Goal: Book appointment/travel/reservation

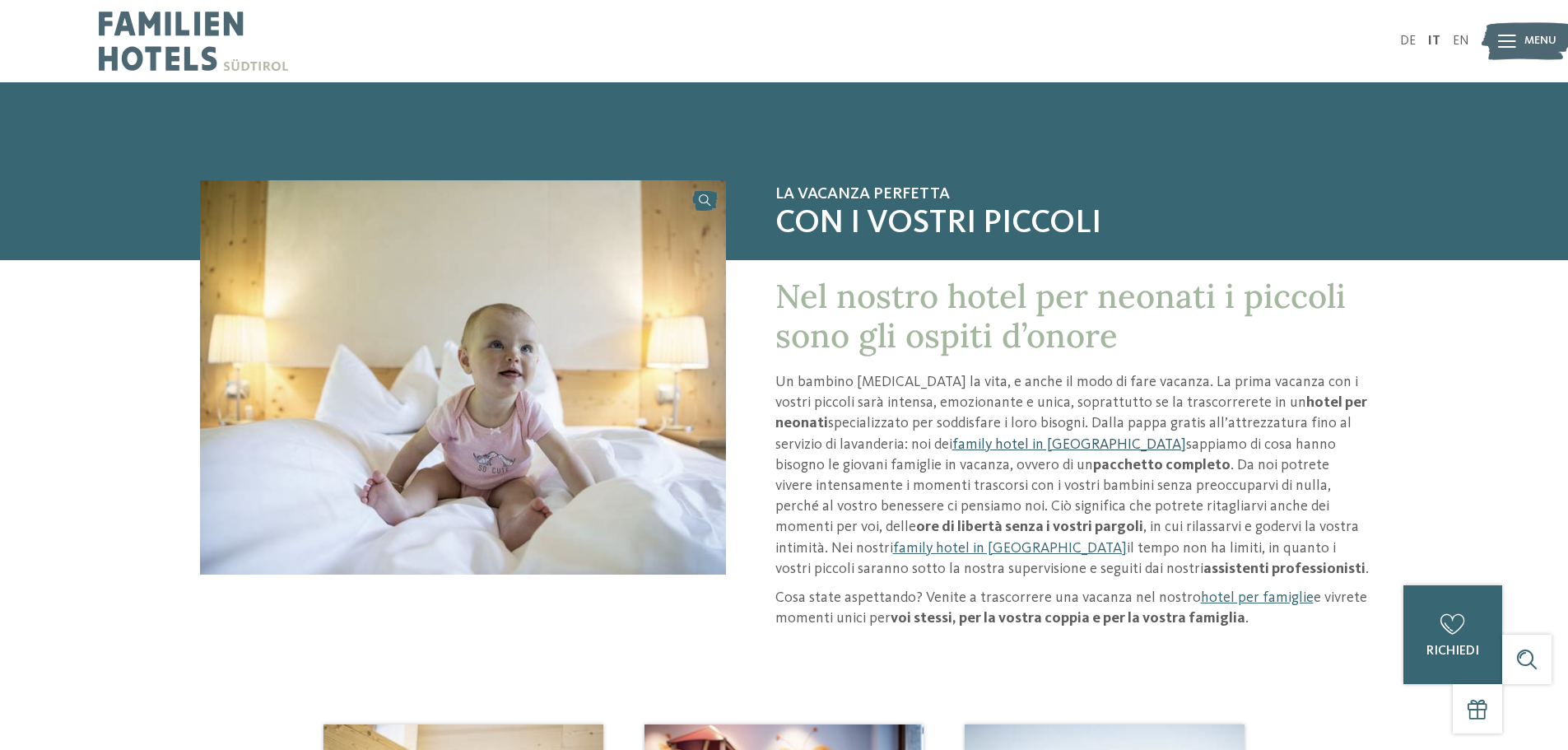
click at [1022, 448] on link "family hotel in Alto Adige" at bounding box center [1069, 444] width 233 height 14
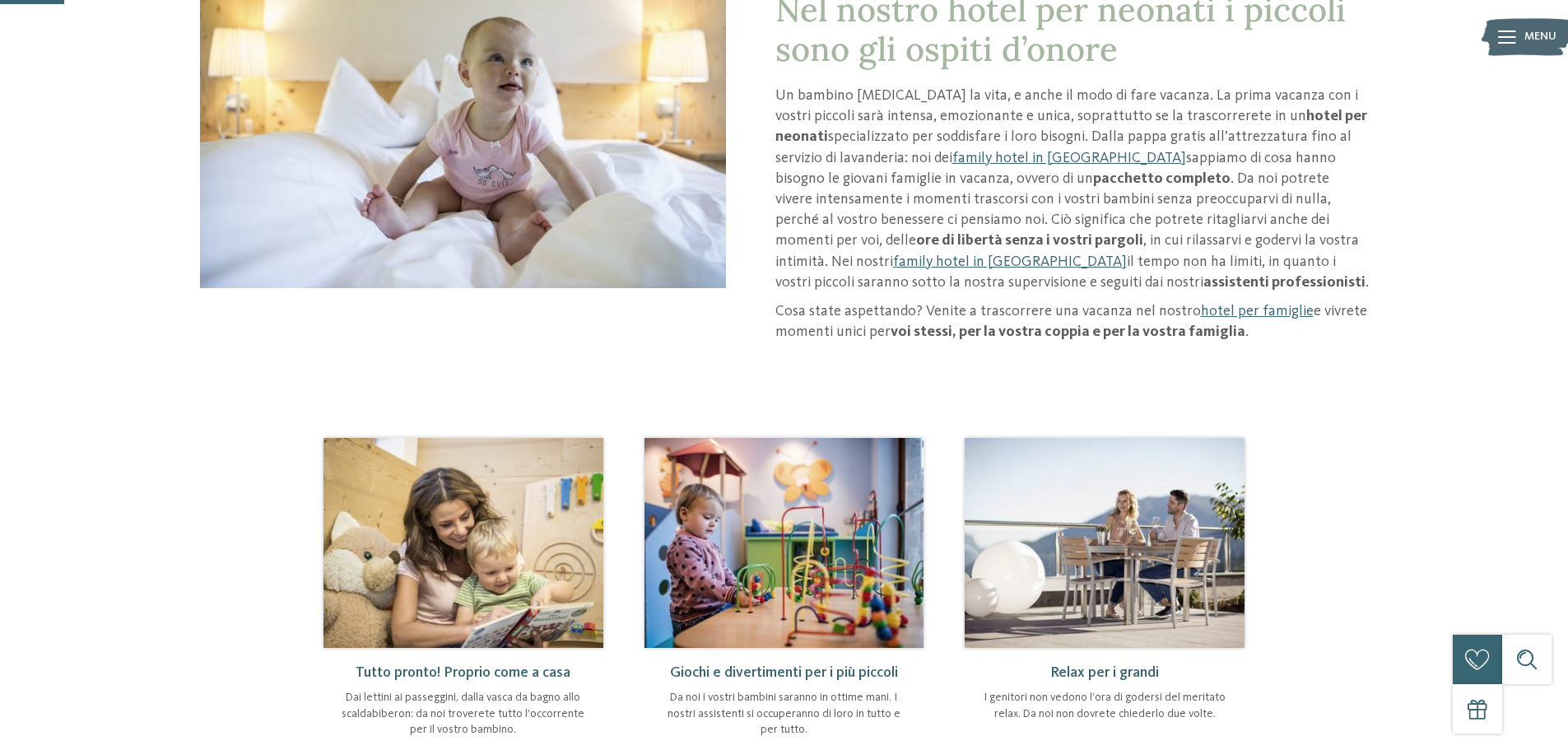
scroll to position [82, 0]
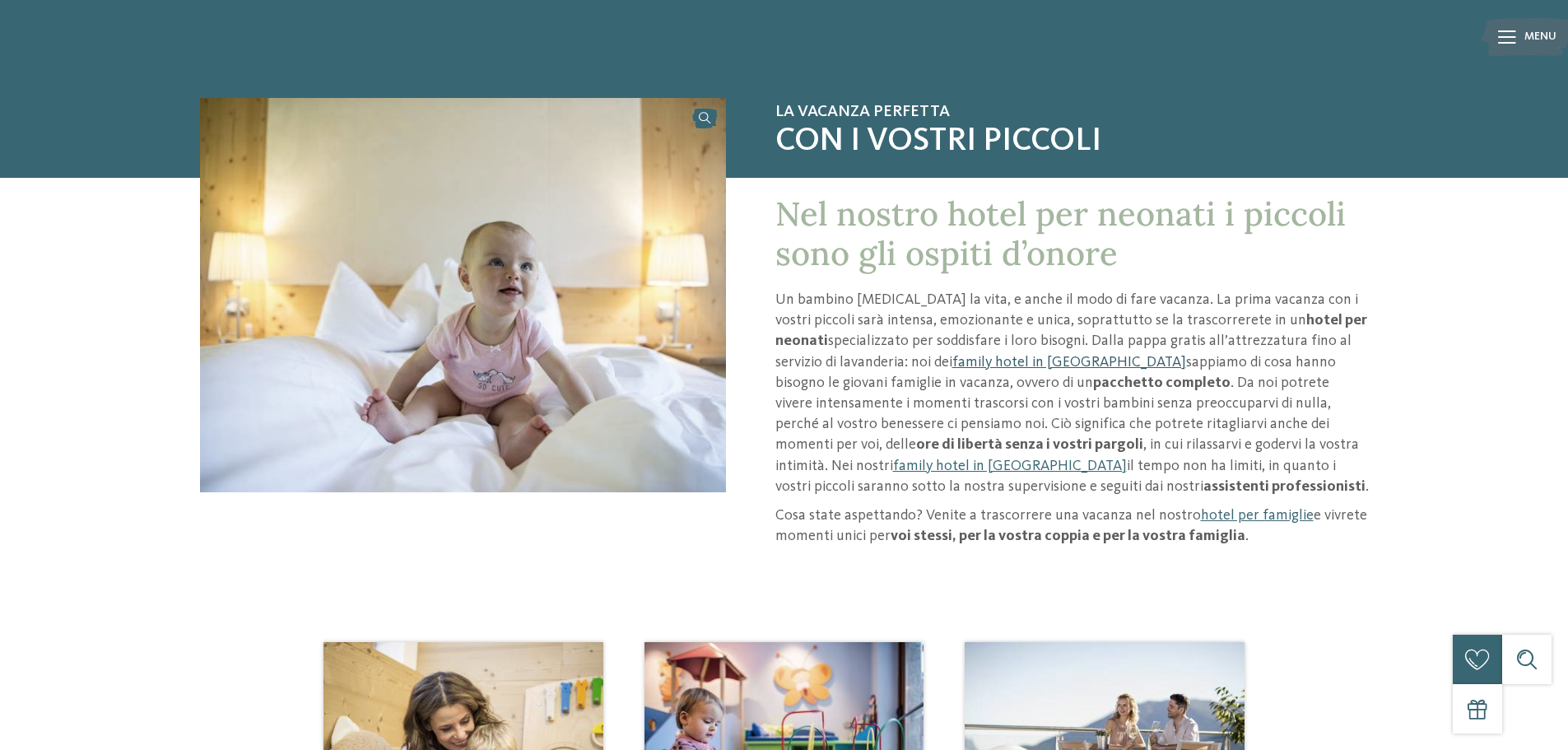
click at [977, 363] on link "family hotel in Alto Adige" at bounding box center [1069, 362] width 233 height 14
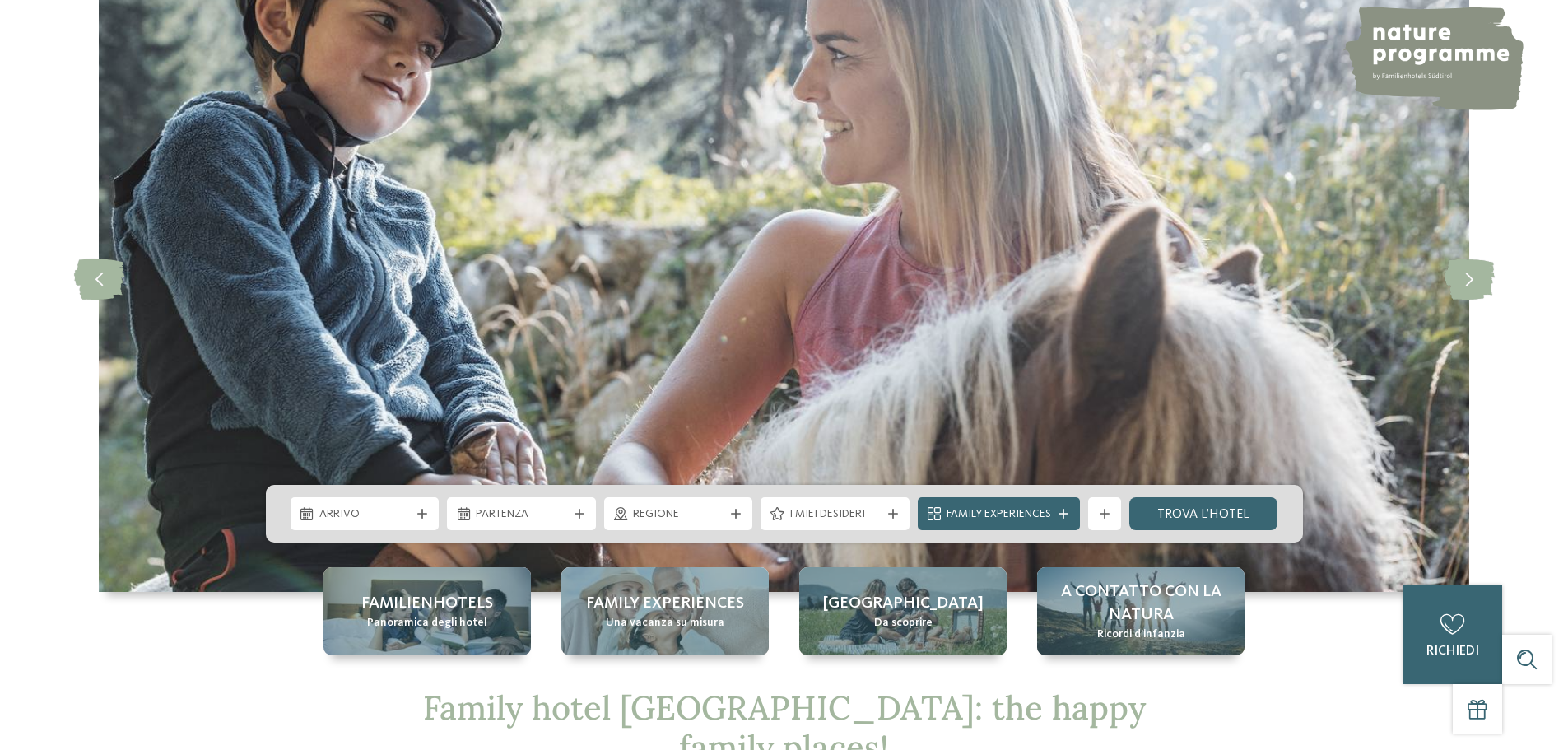
scroll to position [247, 0]
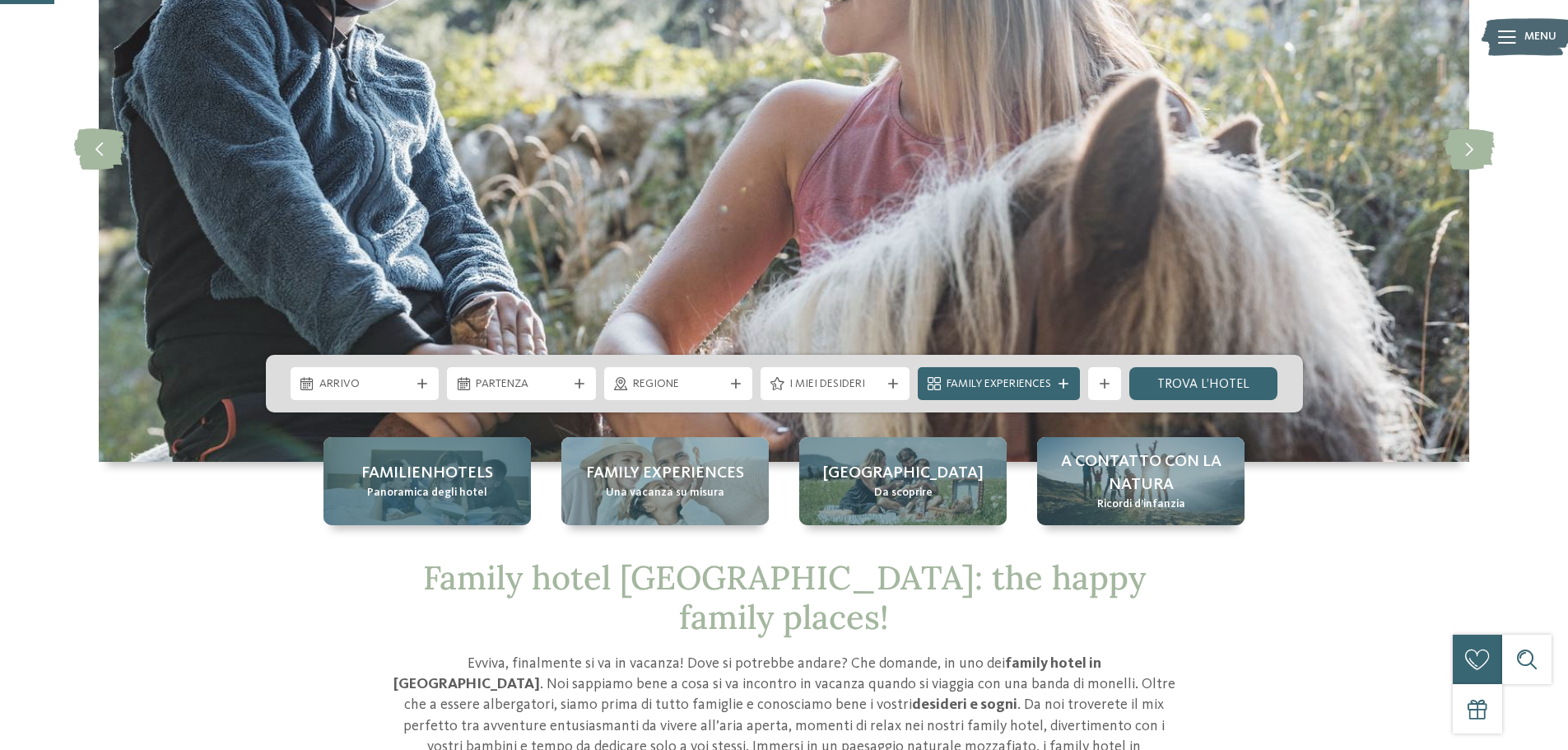
click at [478, 483] on span "Familienhotels" at bounding box center [428, 473] width 132 height 23
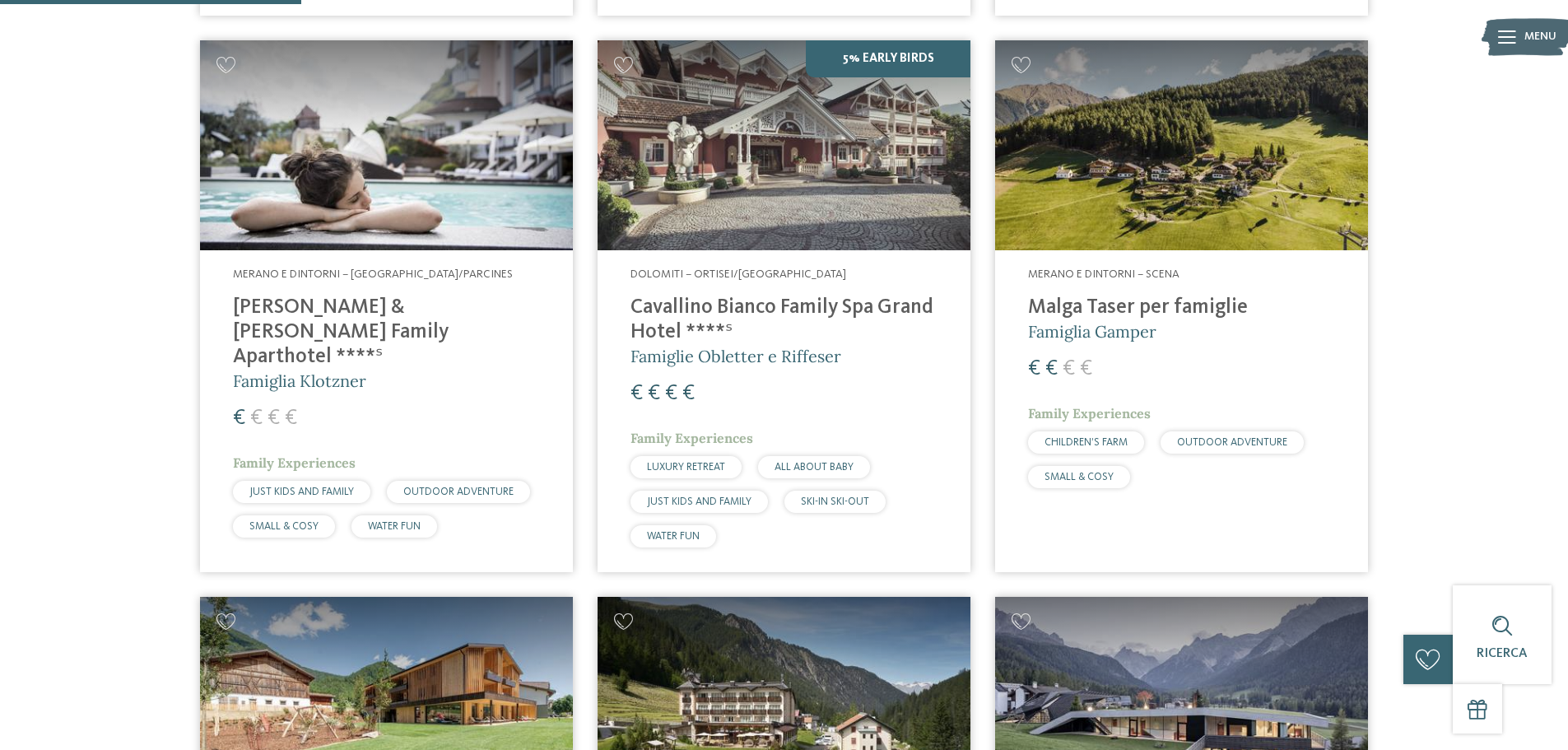
scroll to position [1070, 0]
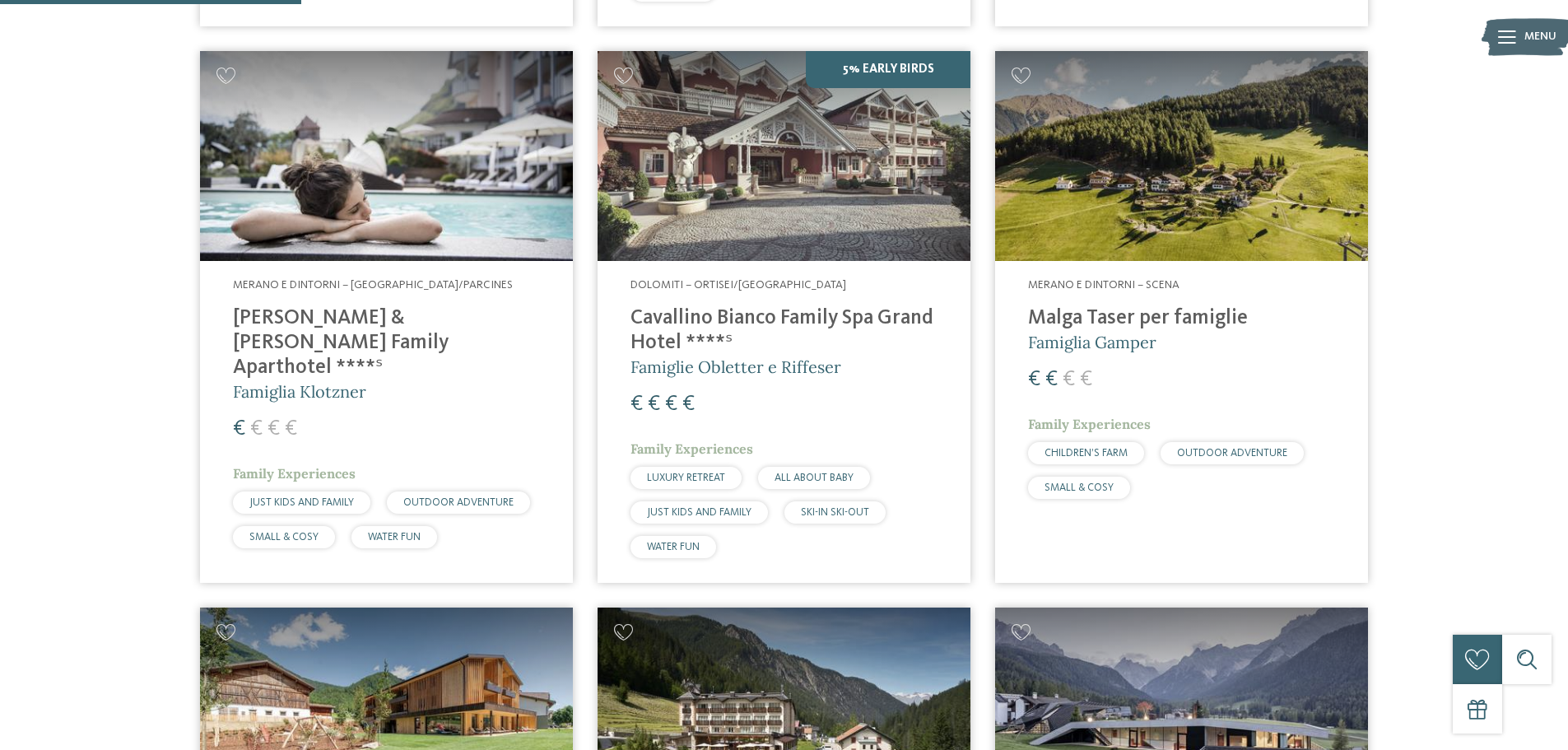
click at [1124, 319] on h4 "Malga Taser per famiglie" at bounding box center [1181, 318] width 307 height 24
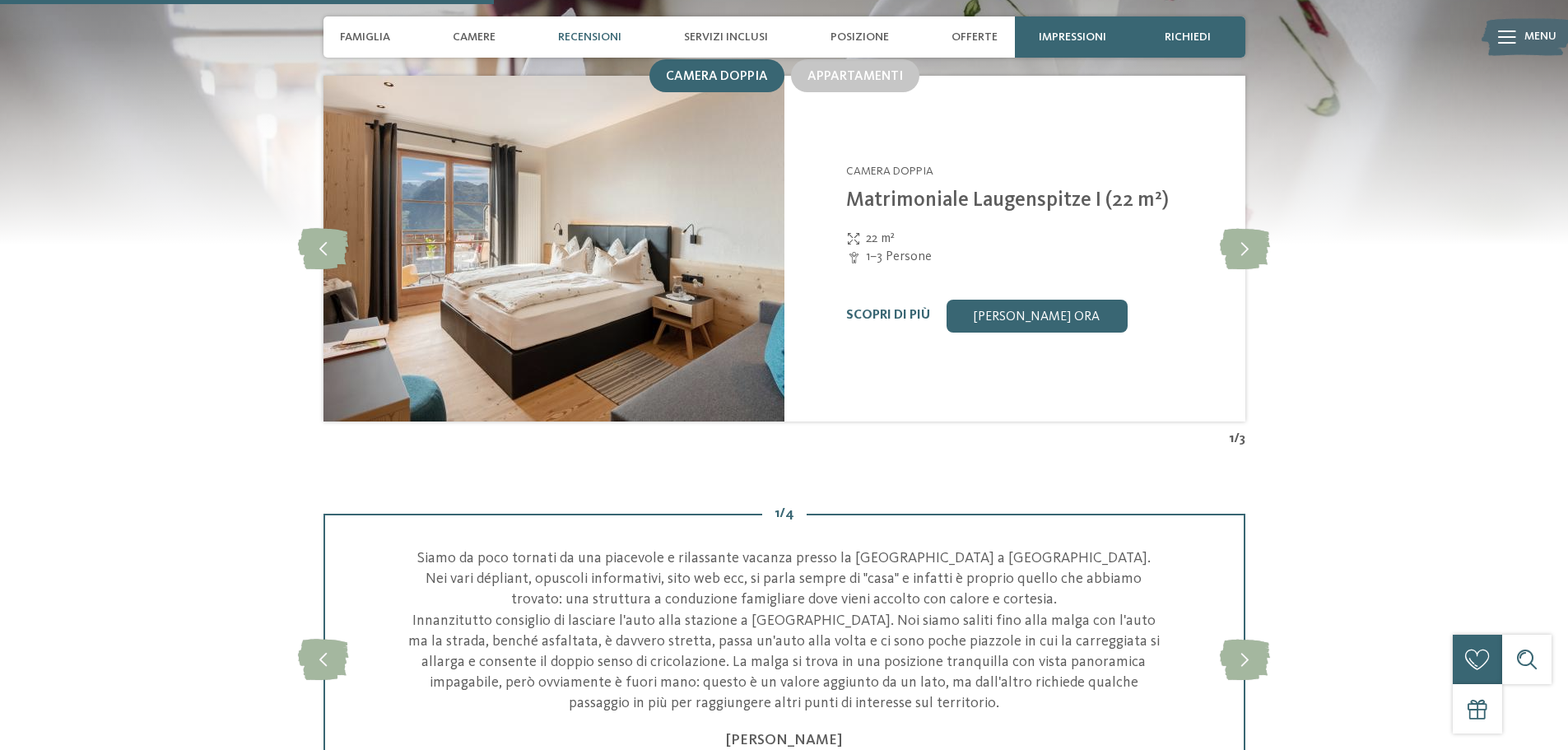
scroll to position [1647, 0]
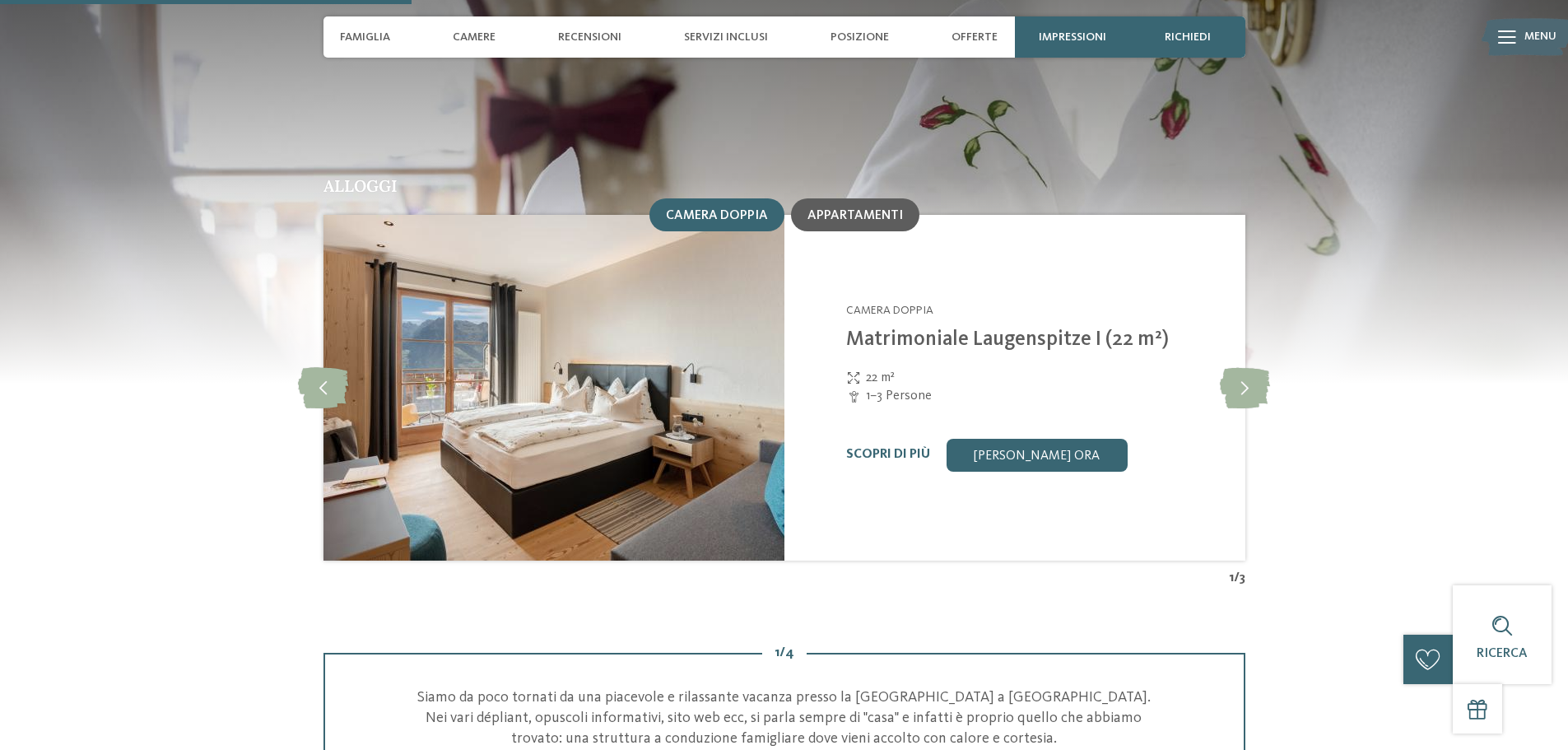
click at [857, 198] on div "Appartamenti" at bounding box center [855, 214] width 128 height 33
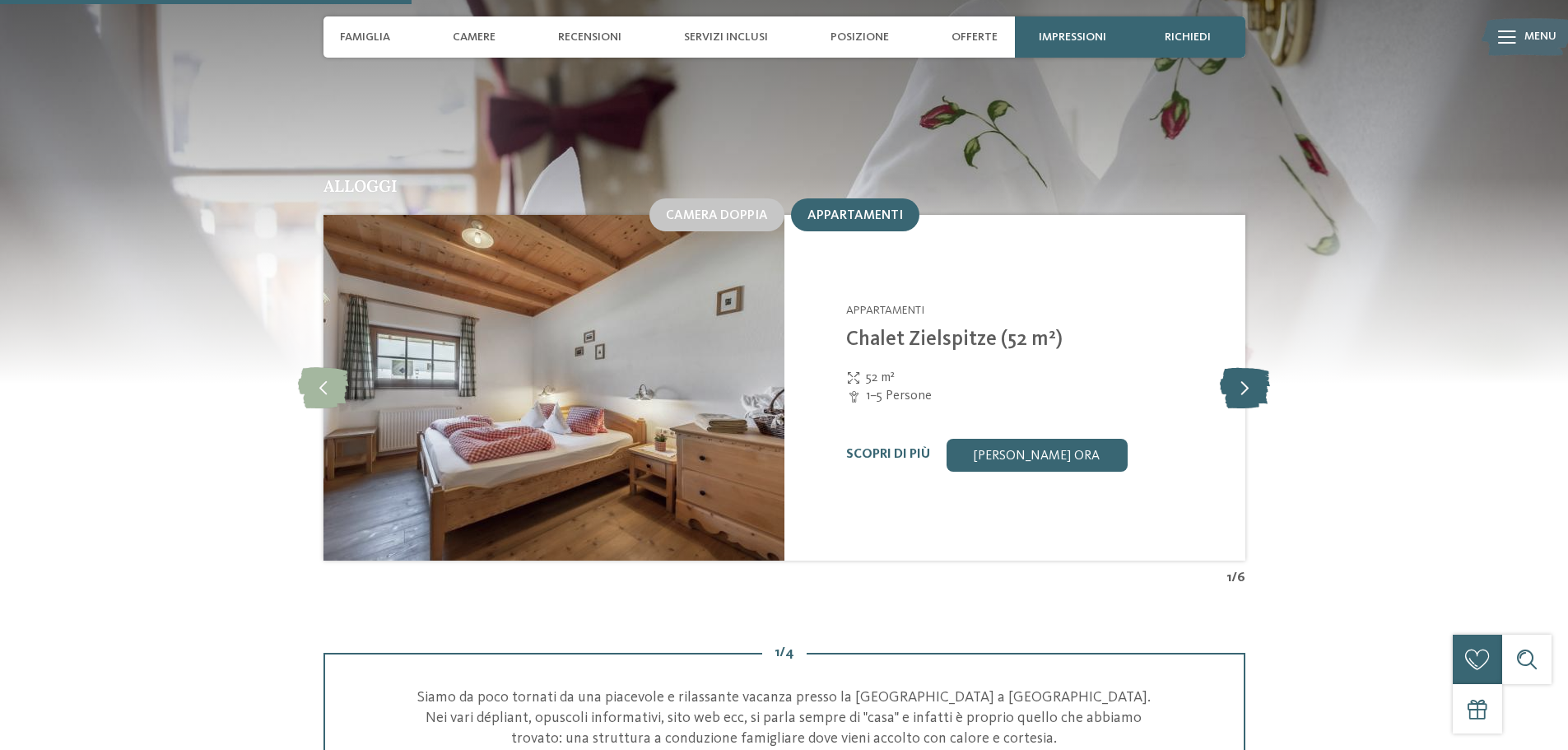
click at [1259, 369] on icon at bounding box center [1245, 388] width 51 height 42
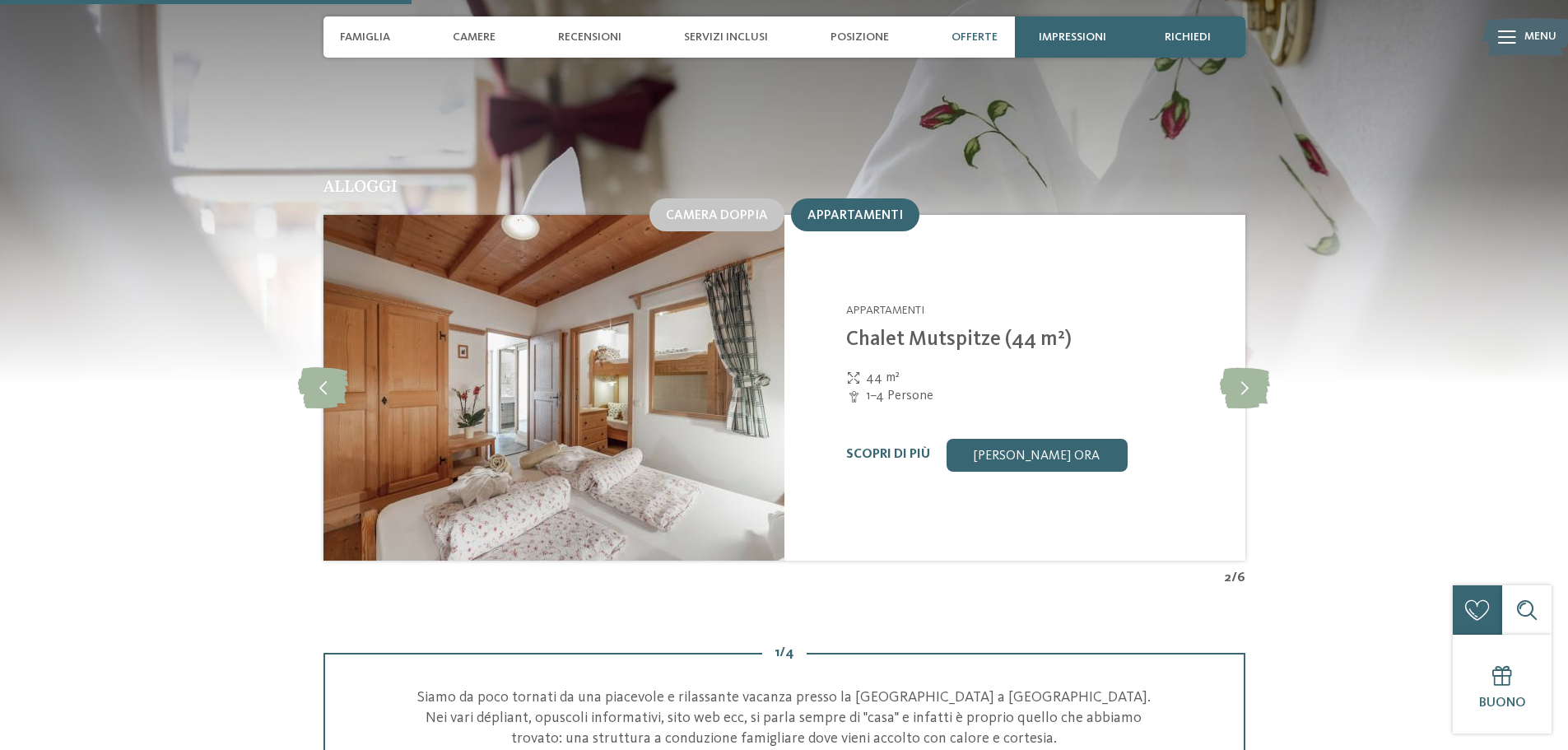
click at [992, 42] on span "Offerte" at bounding box center [974, 37] width 46 height 14
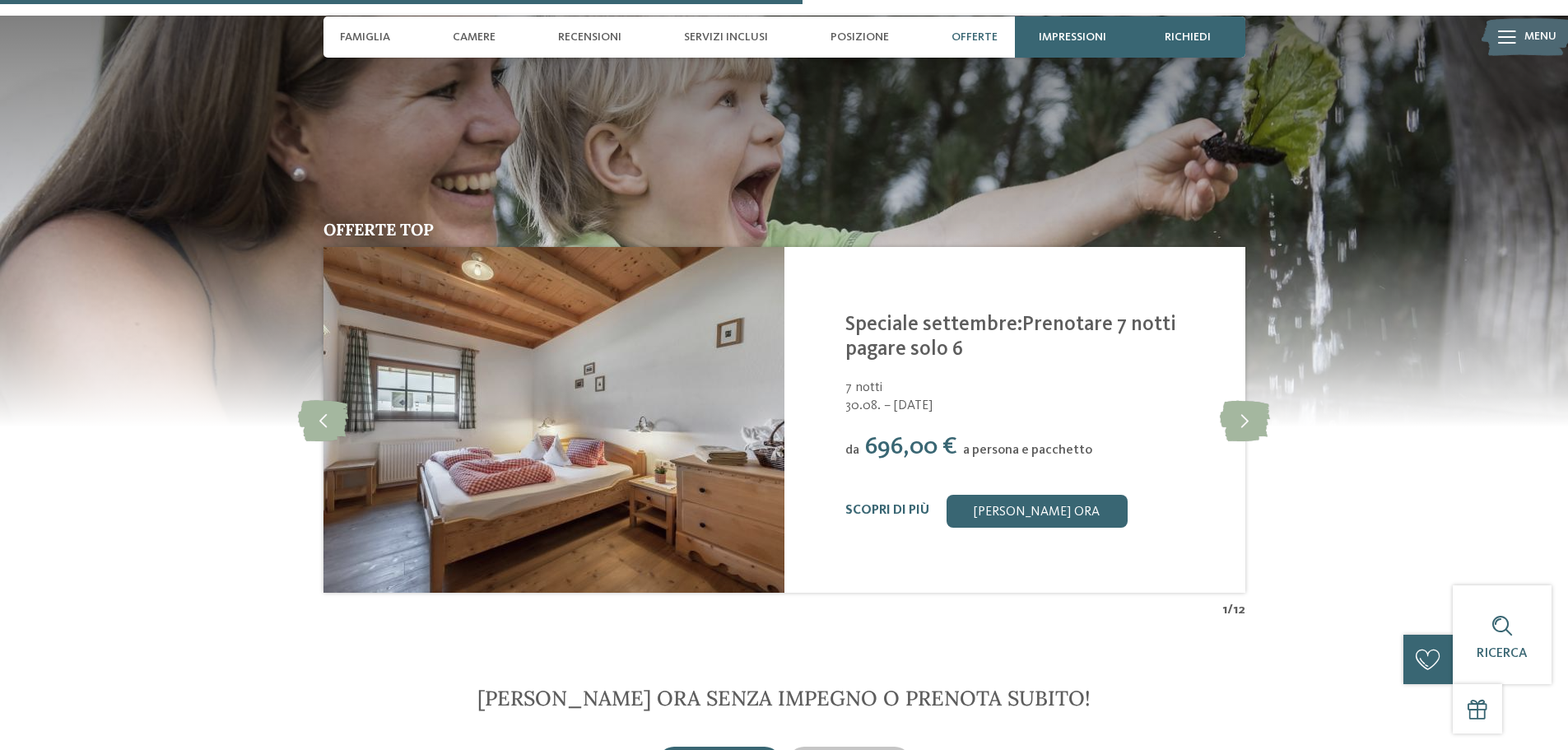
scroll to position [3033, 0]
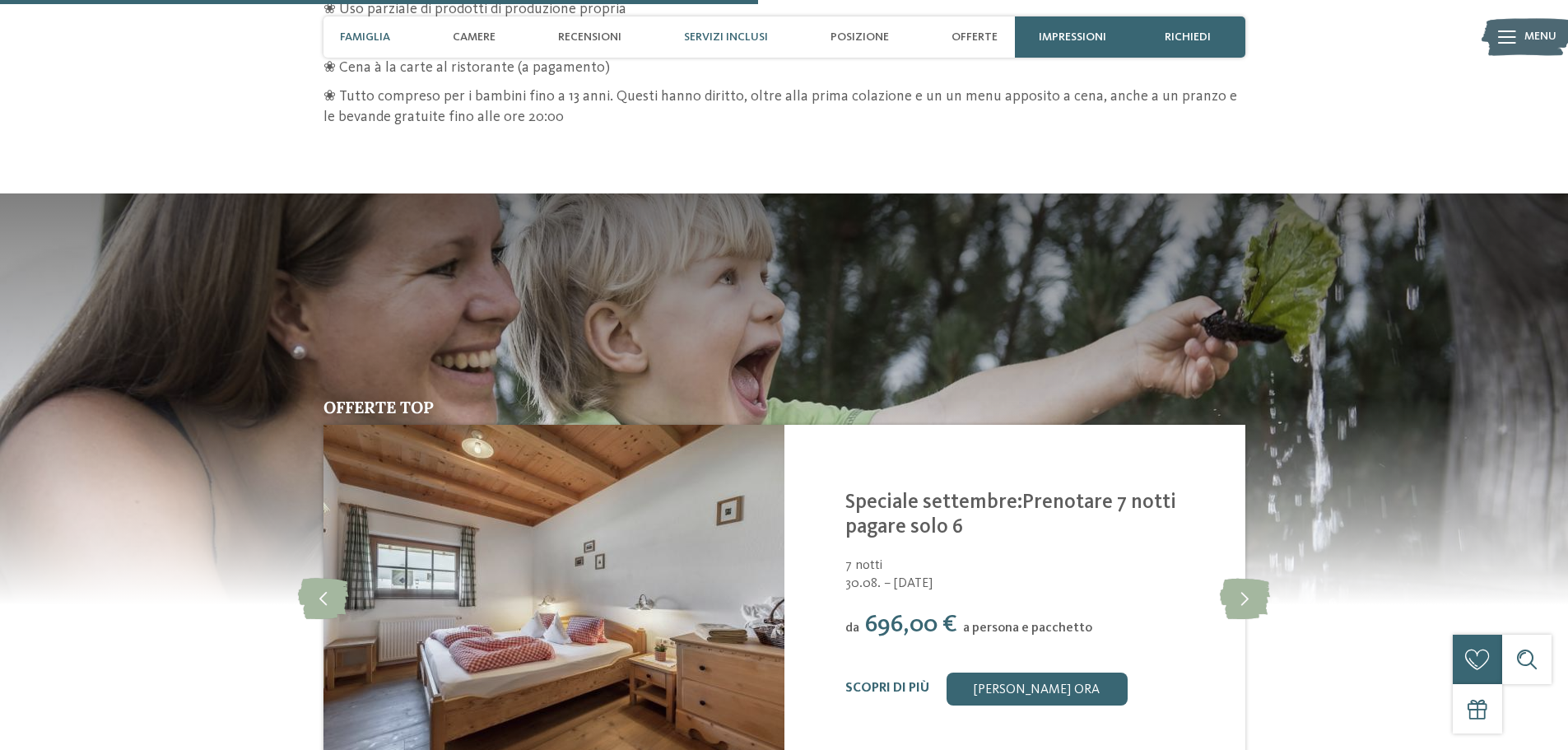
click at [379, 38] on span "Famiglia" at bounding box center [365, 37] width 51 height 14
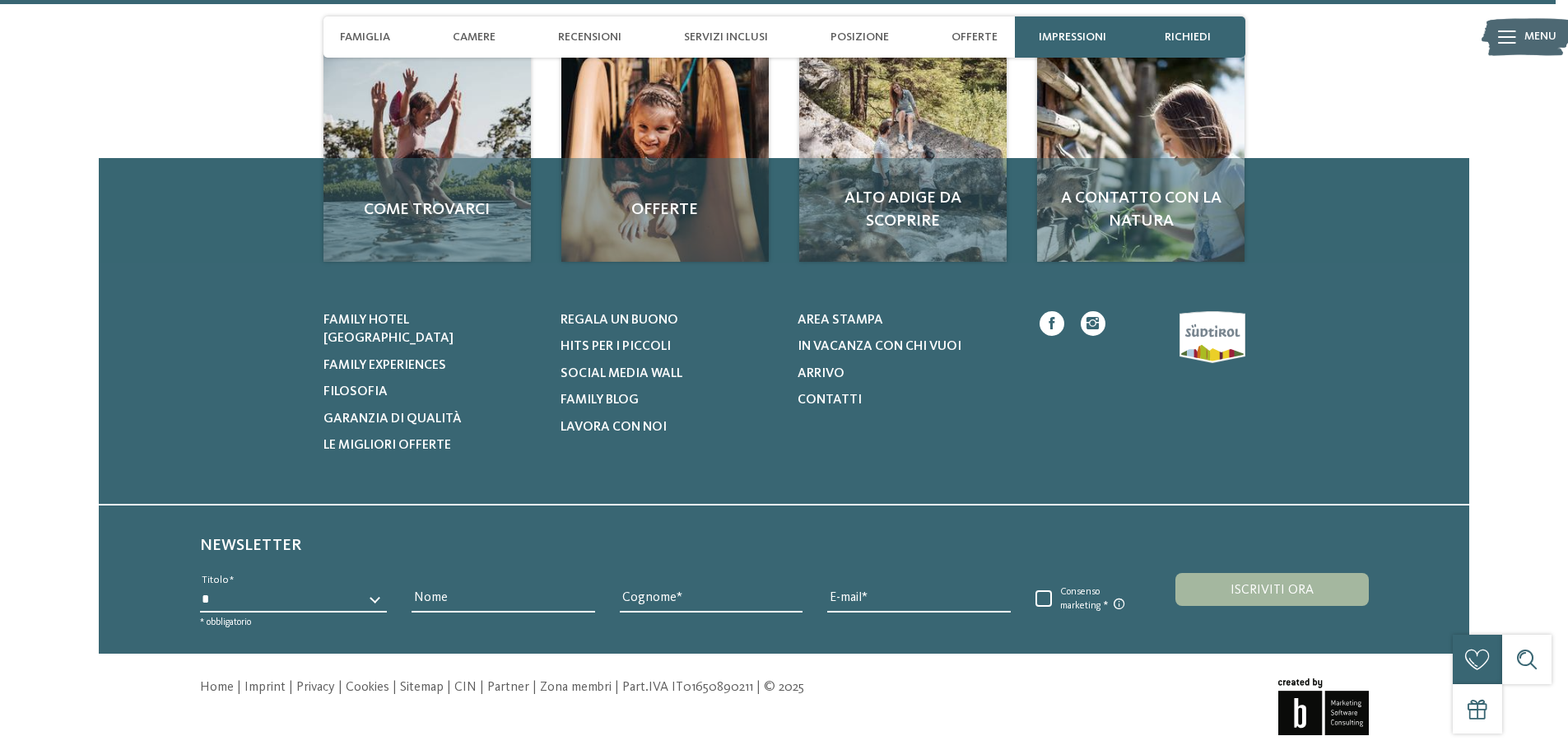
scroll to position [5773, 0]
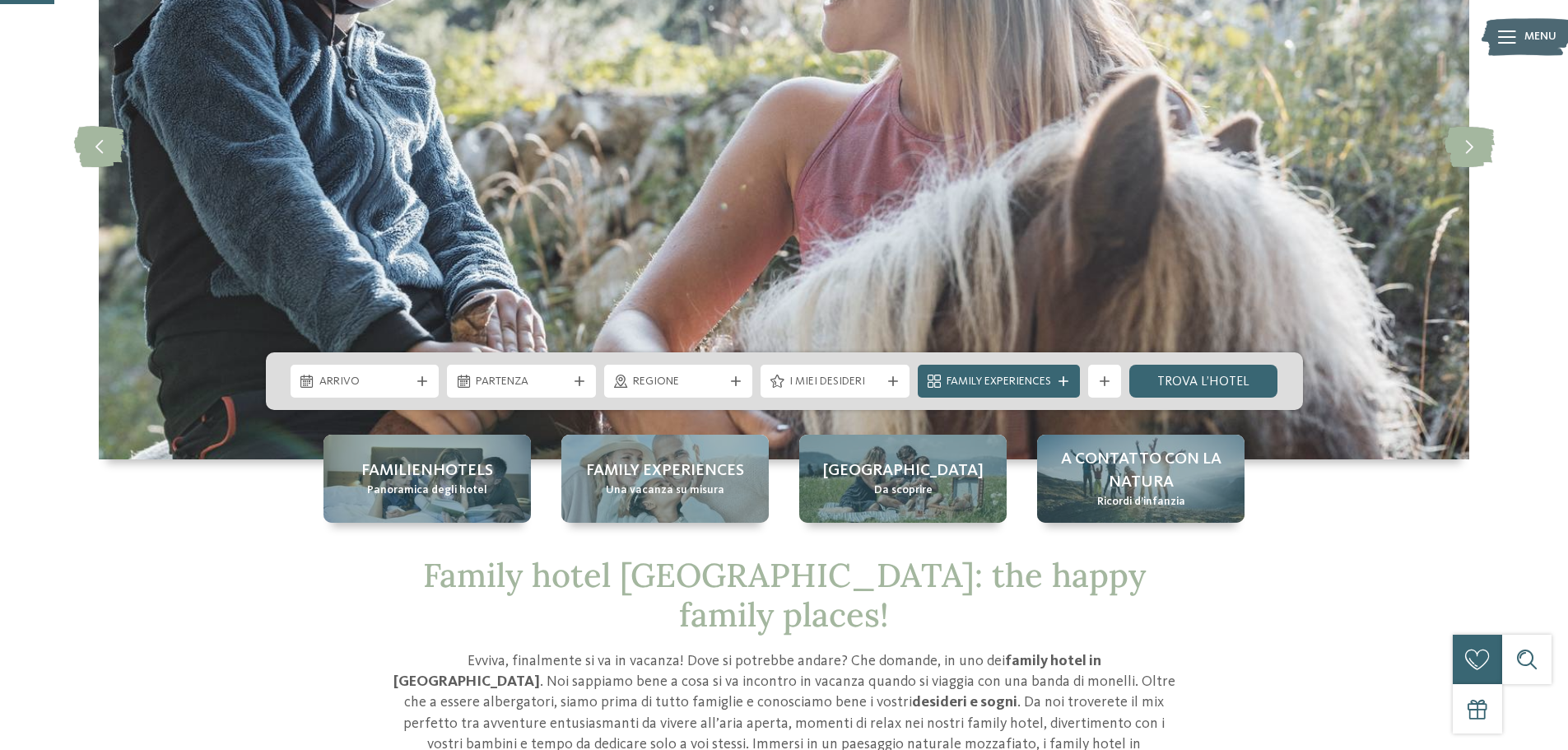
scroll to position [247, 0]
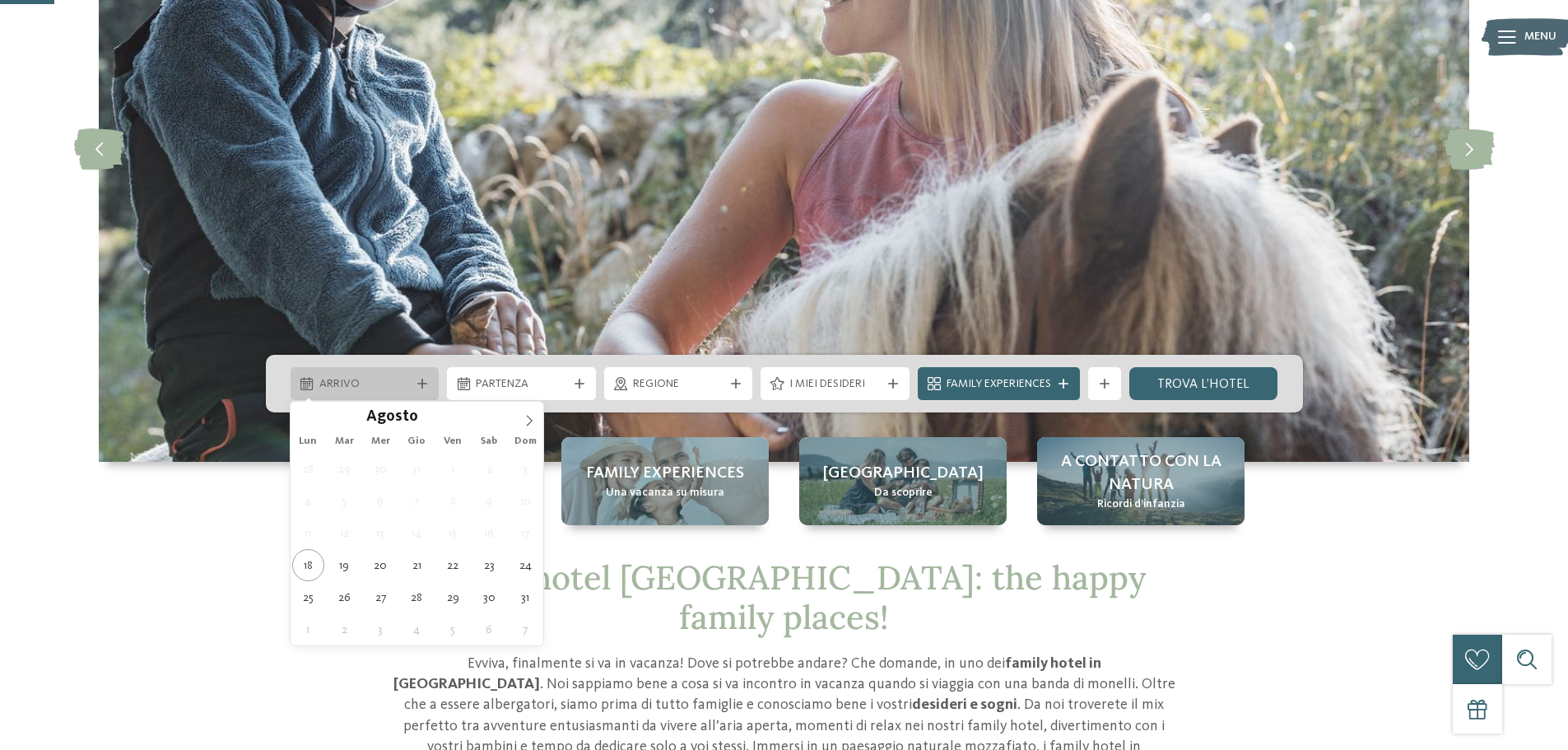
click at [425, 384] on icon at bounding box center [421, 384] width 10 height 10
click at [531, 417] on icon at bounding box center [529, 421] width 12 height 12
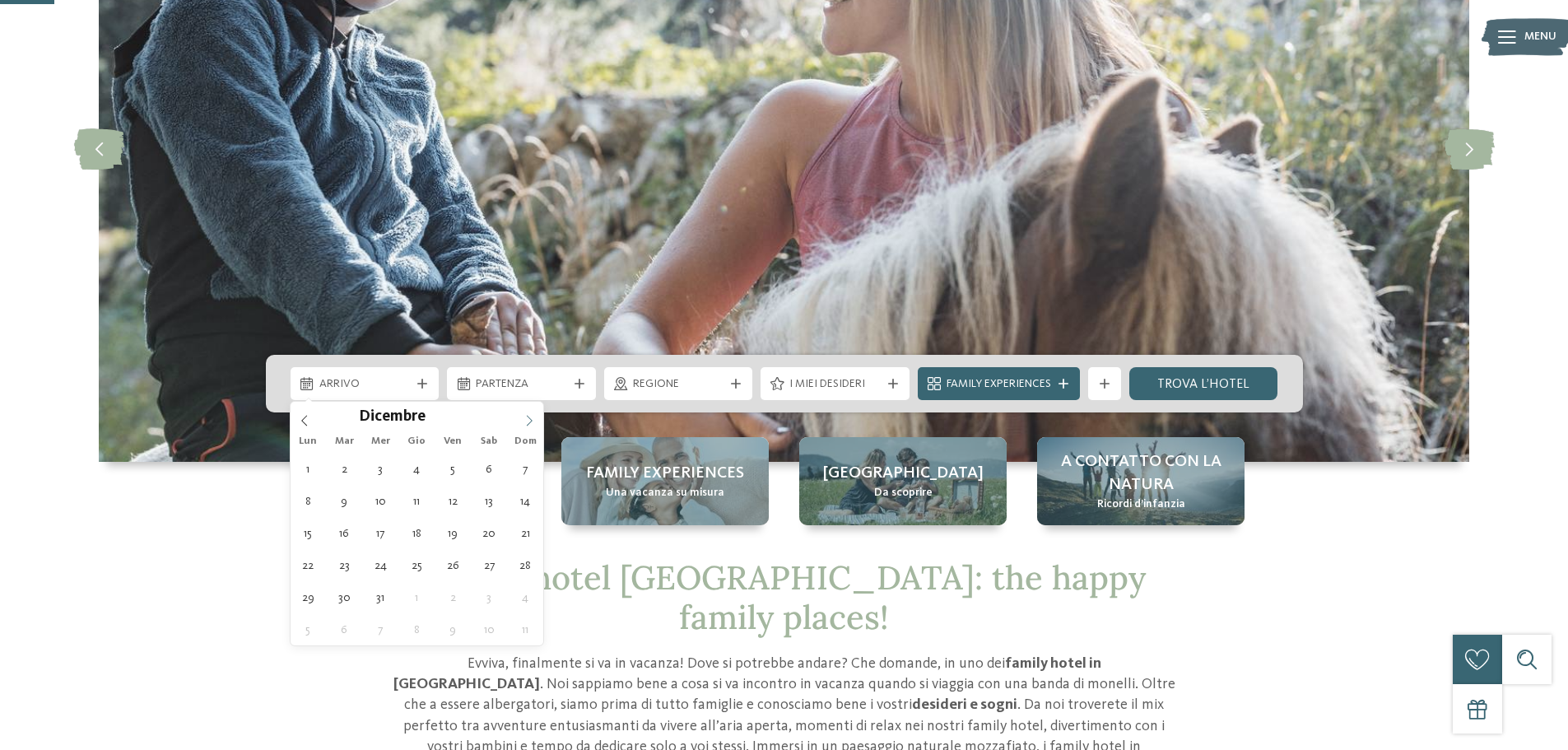
type input "****"
click at [531, 417] on icon at bounding box center [529, 421] width 12 height 12
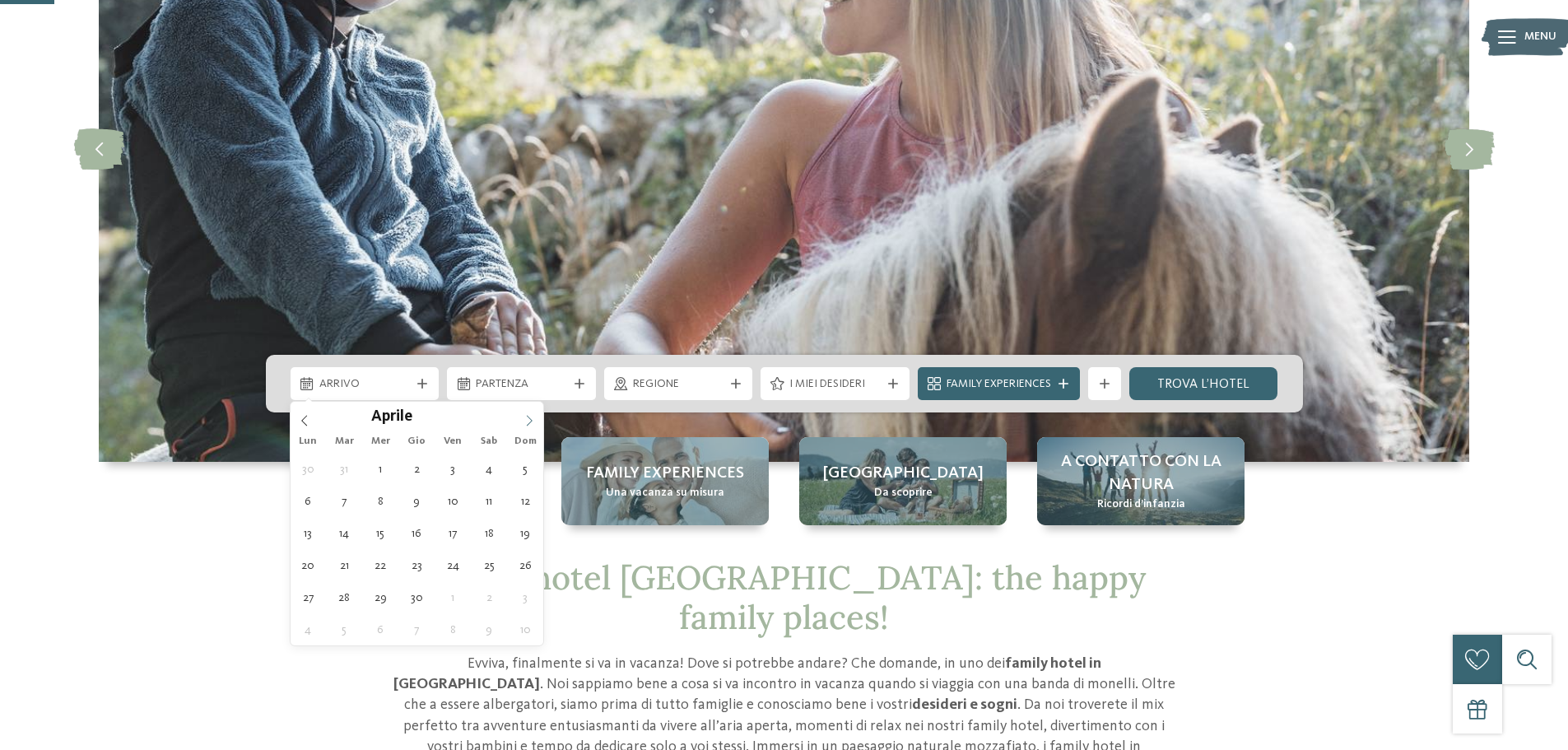
click at [531, 417] on icon at bounding box center [529, 421] width 12 height 12
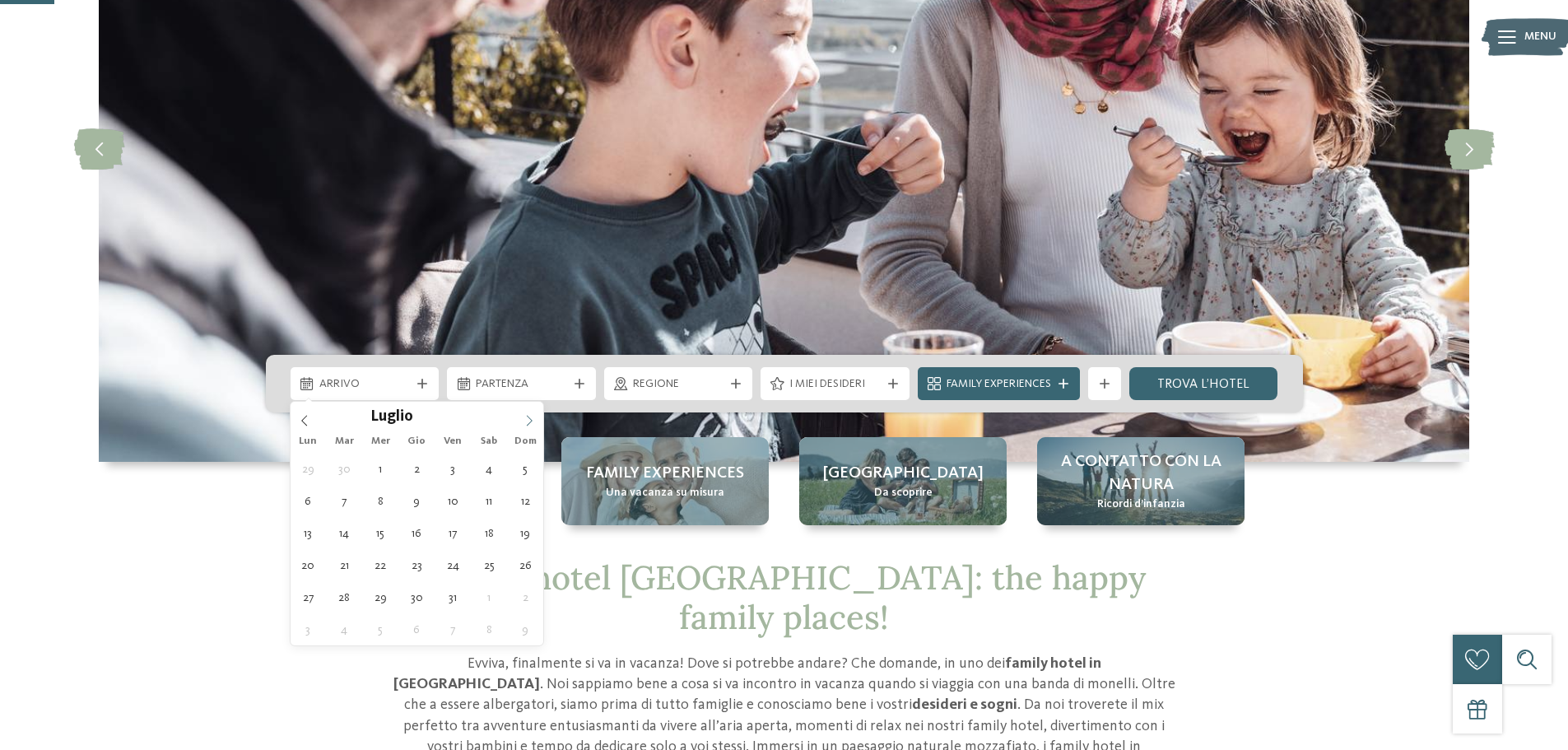
click at [531, 417] on icon at bounding box center [529, 421] width 12 height 12
type div "26.07.2026"
type input "****"
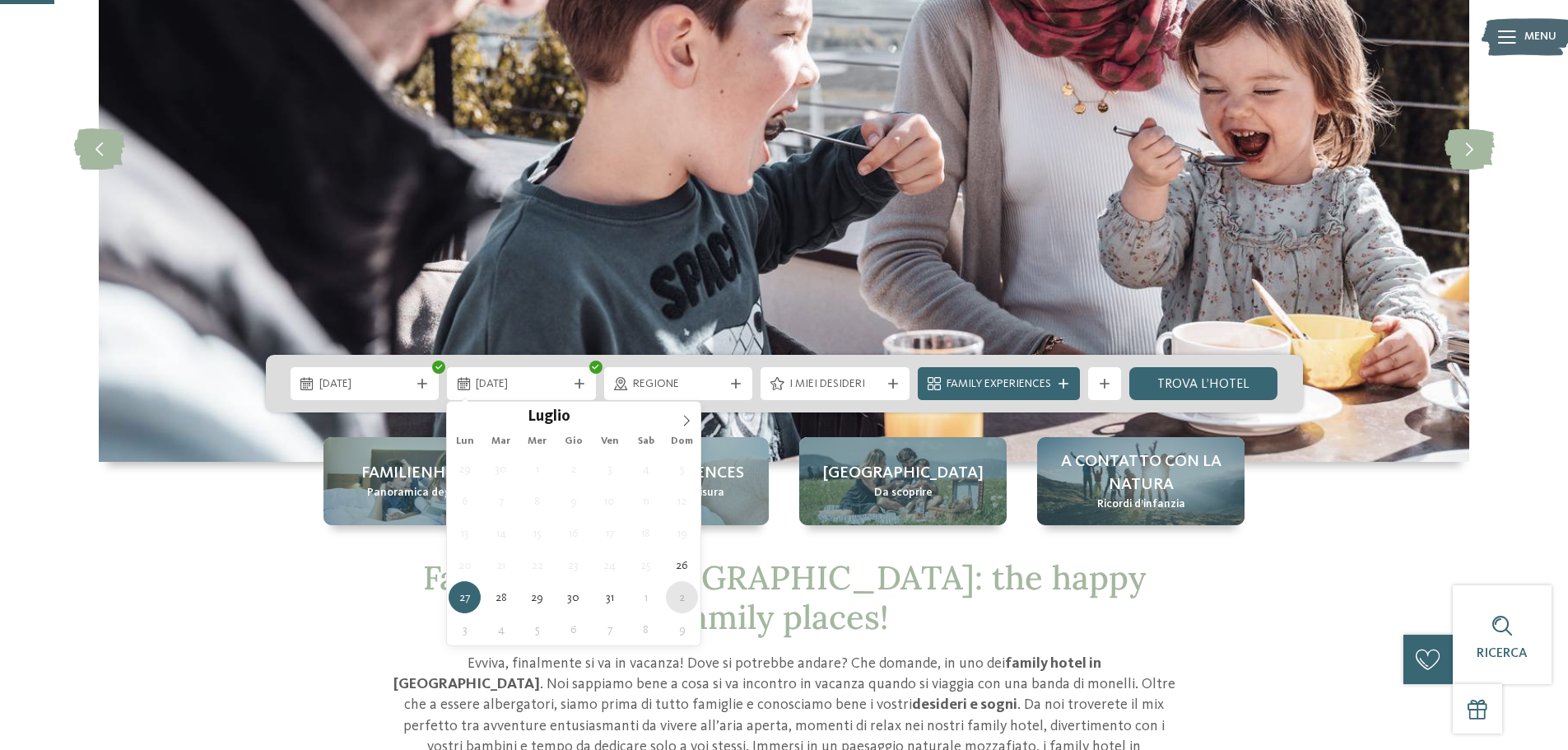
type div "02.08.2026"
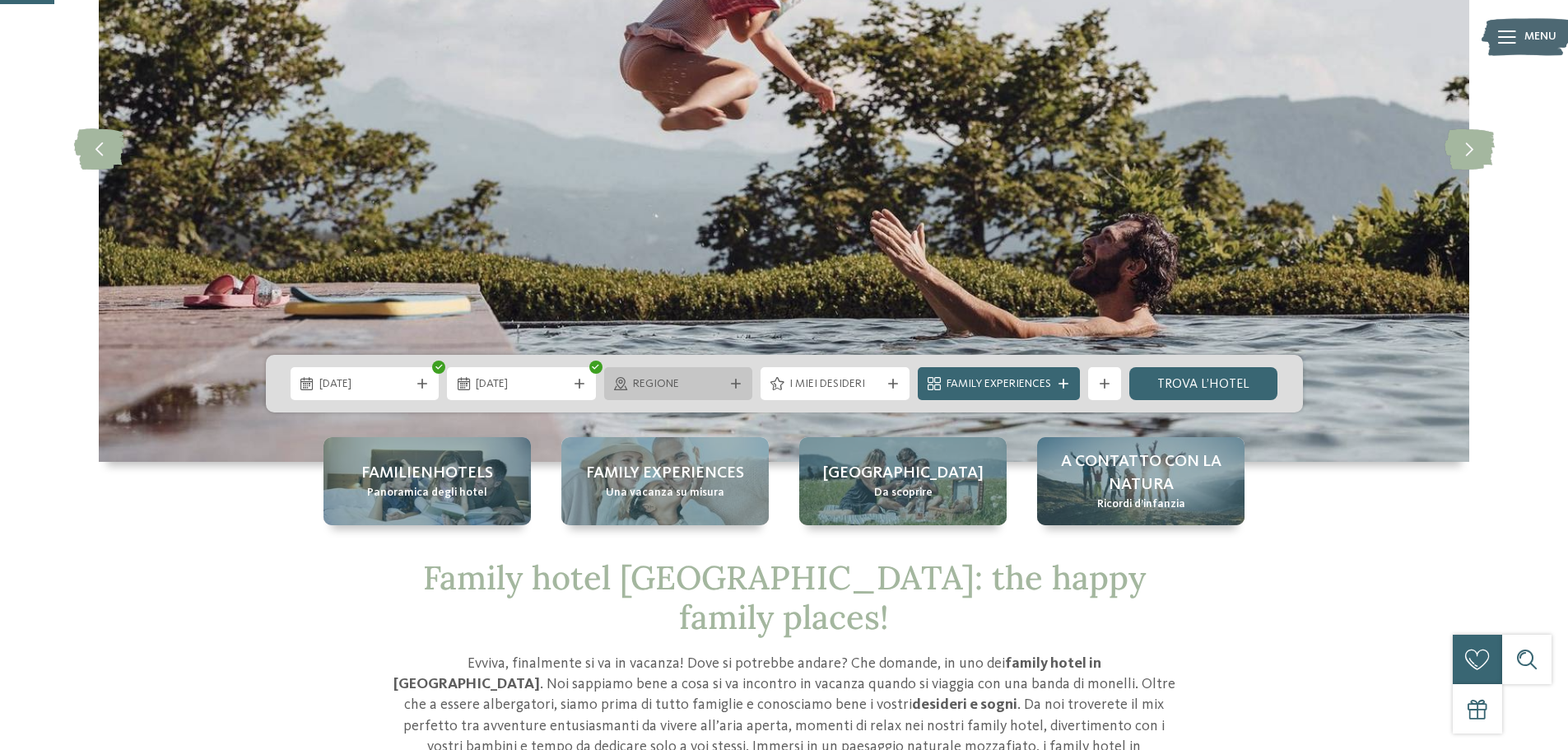
click at [731, 385] on icon at bounding box center [735, 384] width 10 height 10
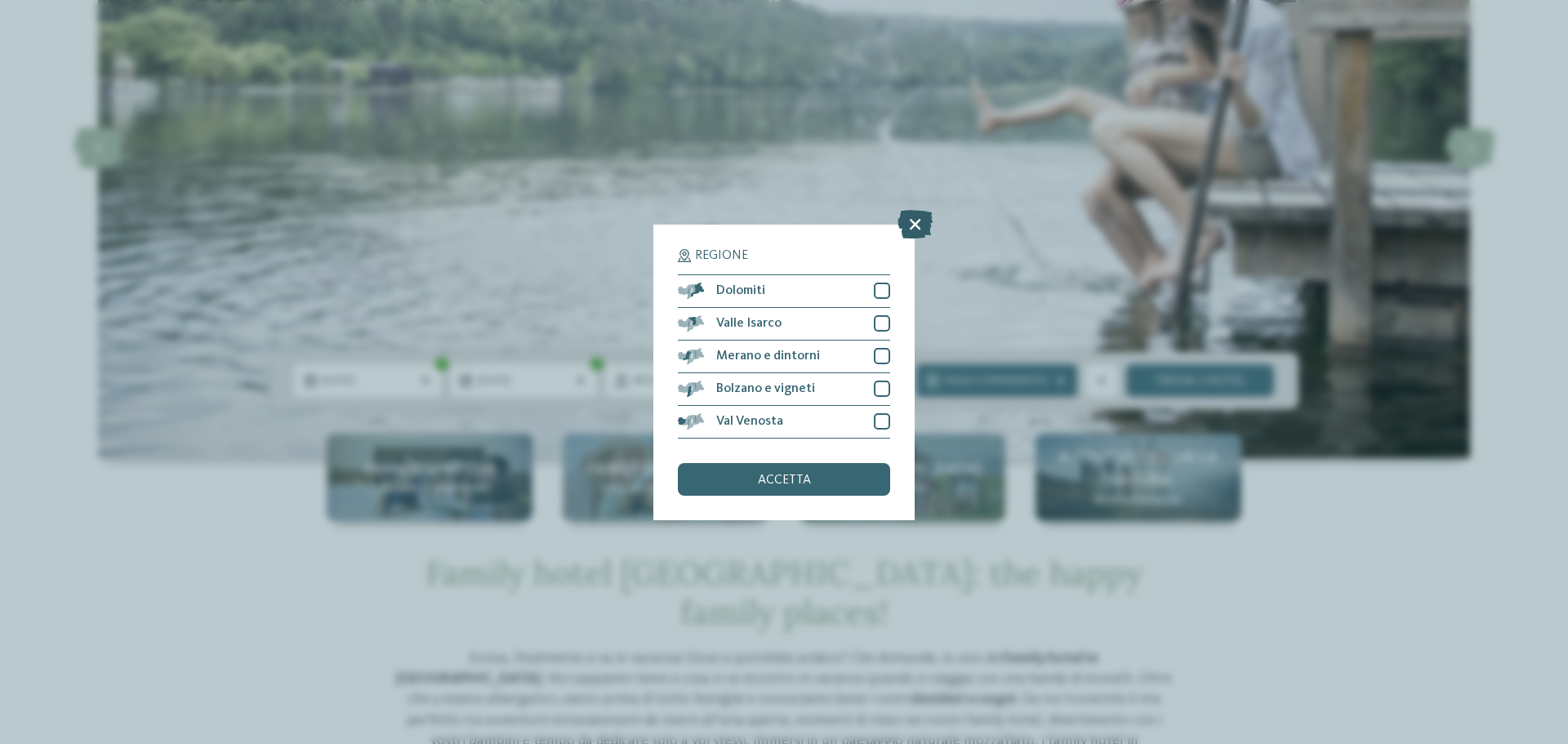
click at [915, 228] on icon at bounding box center [914, 223] width 35 height 29
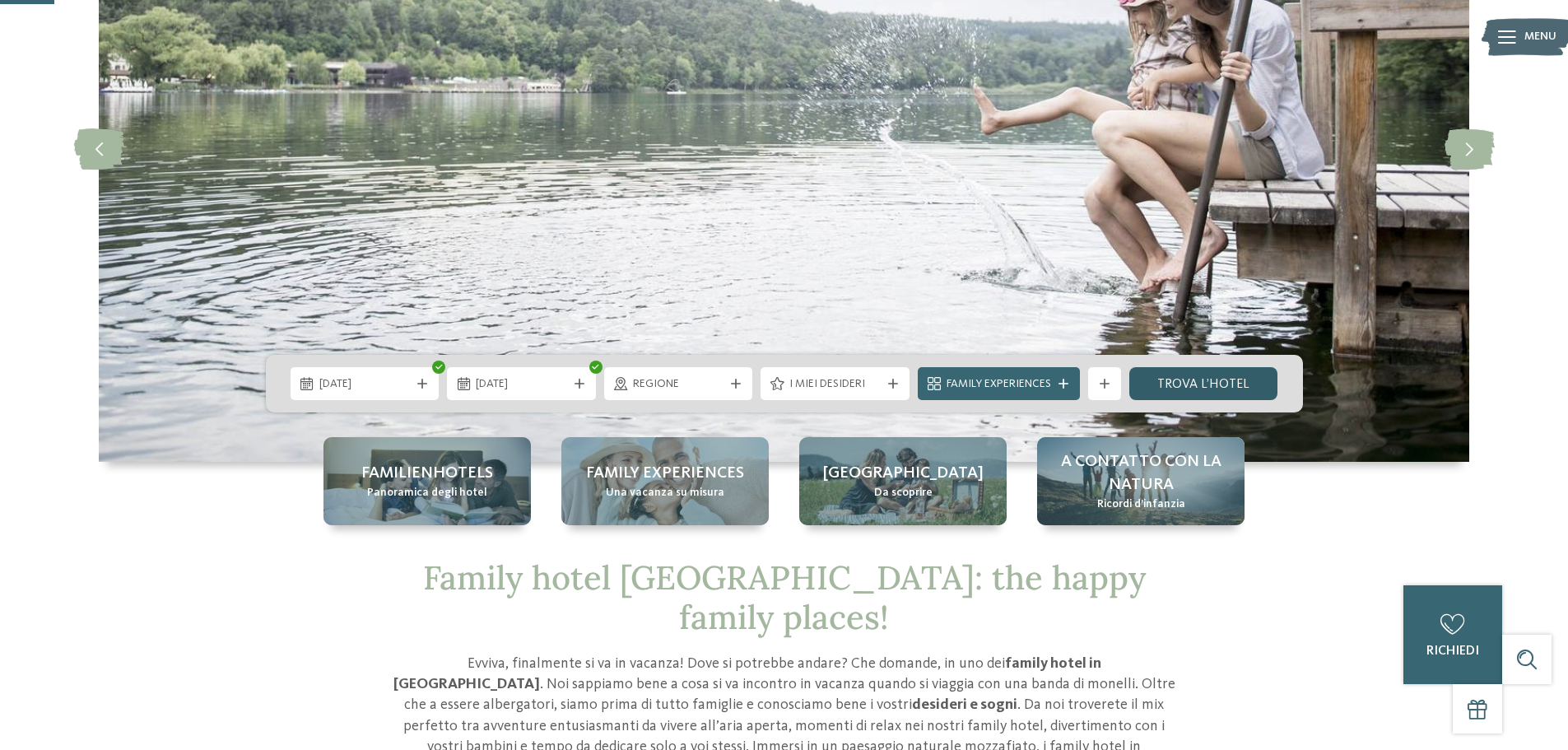
click at [1191, 368] on link "trova l’hotel" at bounding box center [1204, 384] width 149 height 33
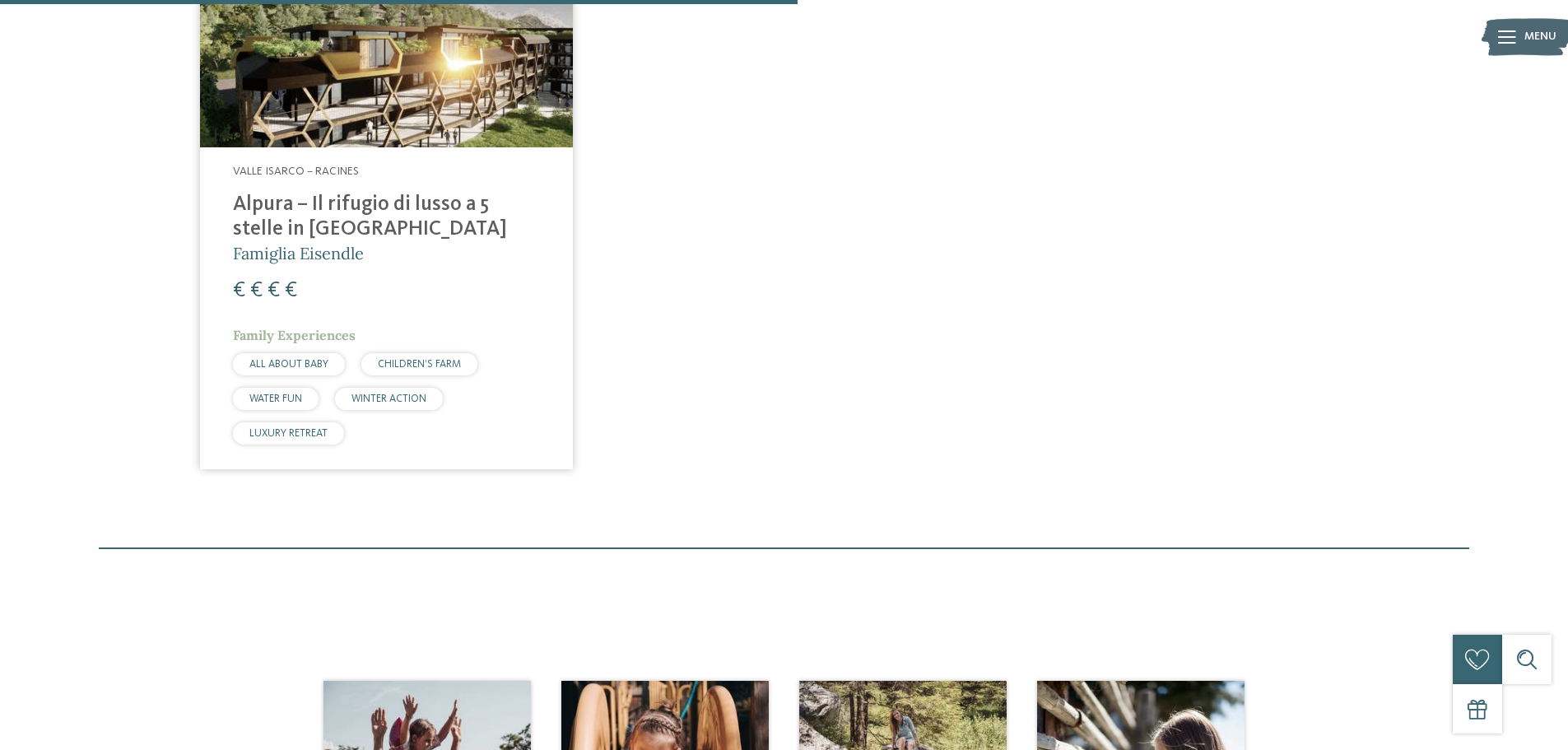
scroll to position [1199, 0]
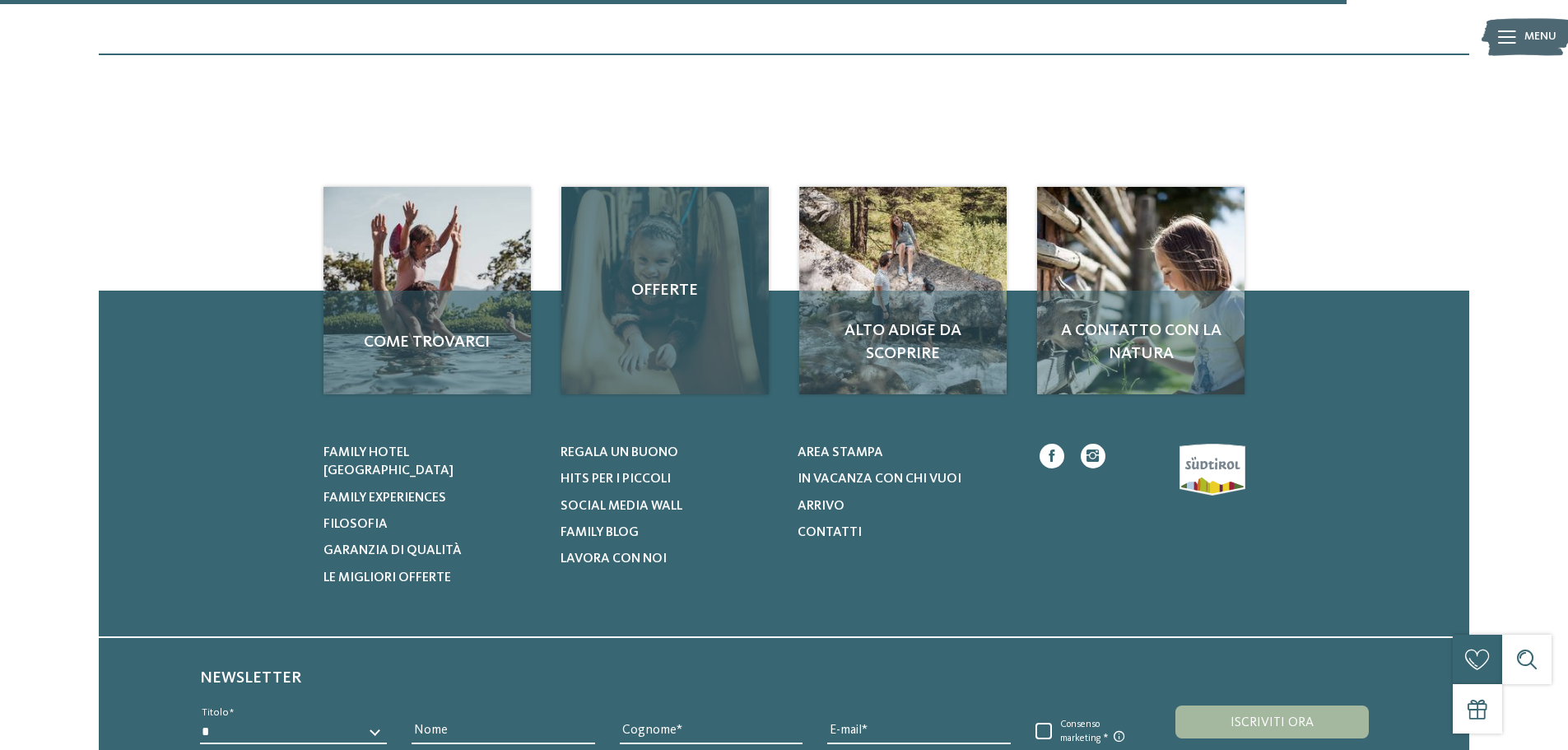
click at [719, 330] on div "Offerte" at bounding box center [665, 290] width 207 height 207
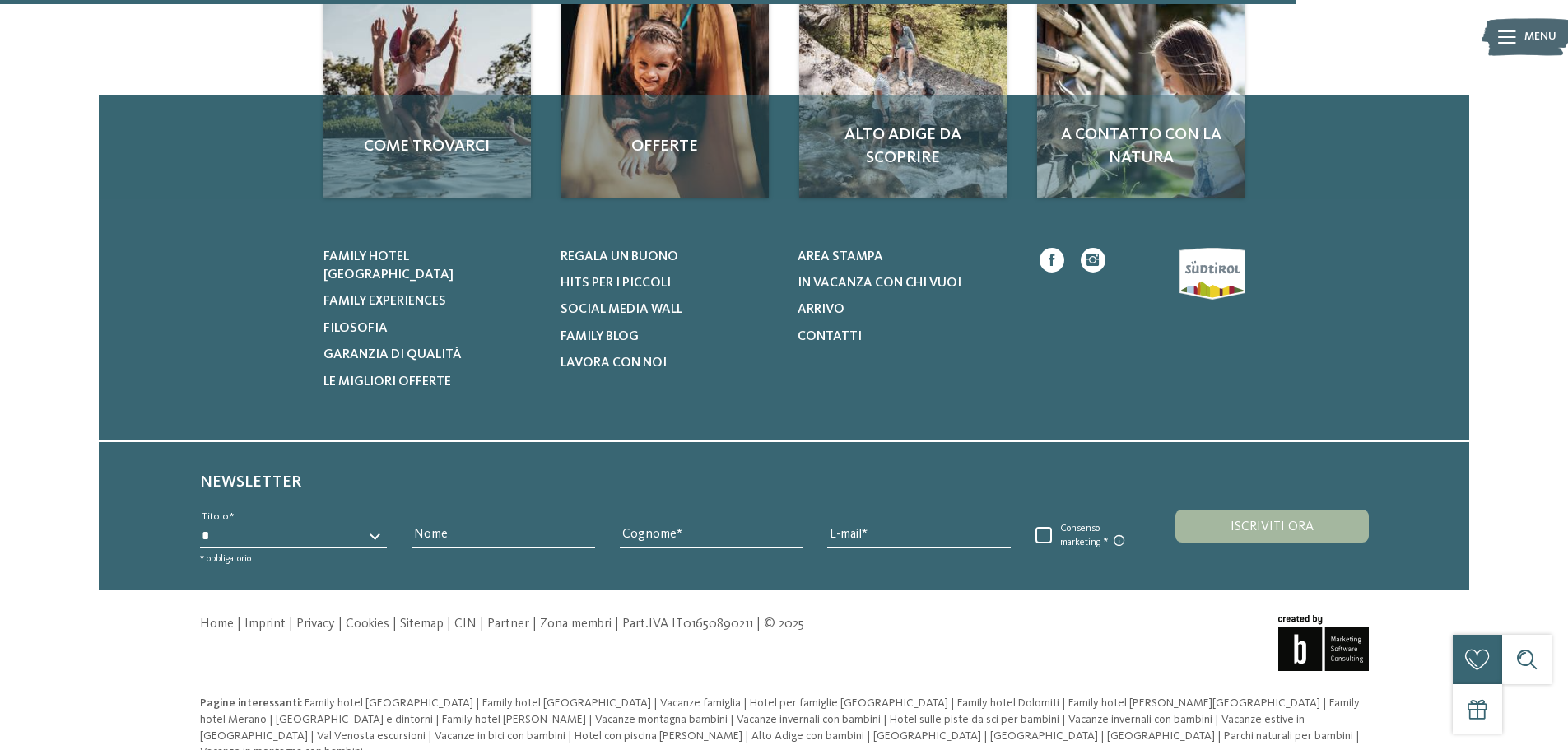
scroll to position [1491, 0]
